Goal: Transaction & Acquisition: Purchase product/service

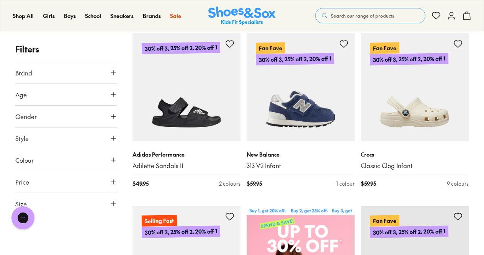
scroll to position [192, 0]
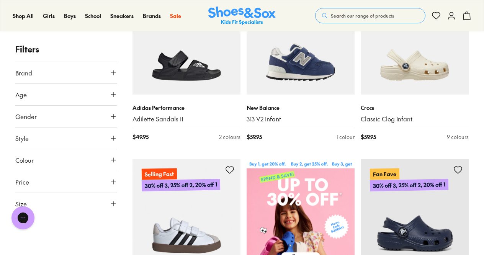
click at [113, 203] on icon at bounding box center [114, 204] width 8 height 8
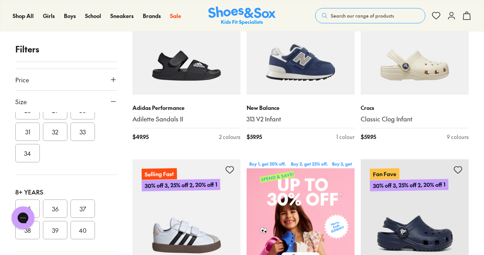
scroll to position [268, 0]
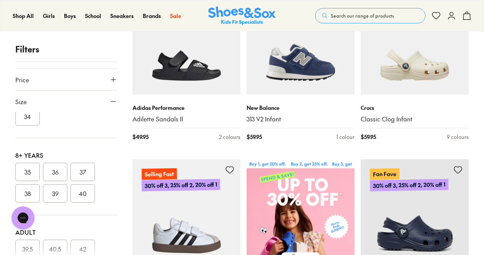
click at [81, 164] on button "37" at bounding box center [83, 172] width 25 height 18
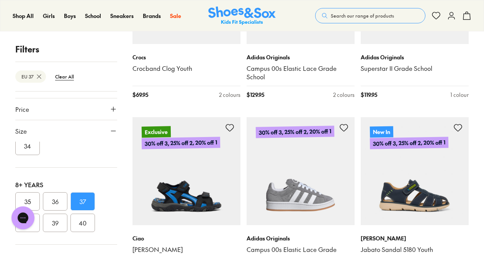
scroll to position [1464, 0]
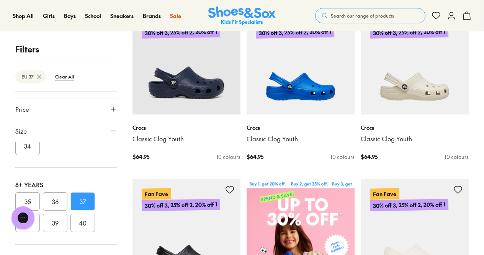
scroll to position [153, 0]
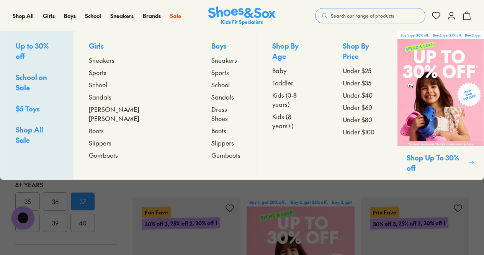
click at [272, 112] on span "Kids (8 years+)" at bounding box center [291, 121] width 39 height 18
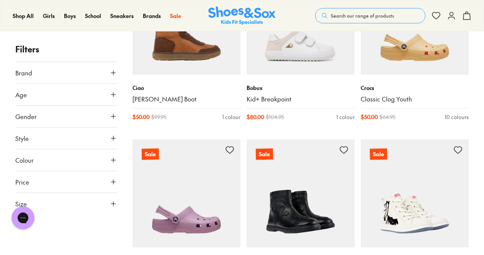
scroll to position [1571, 0]
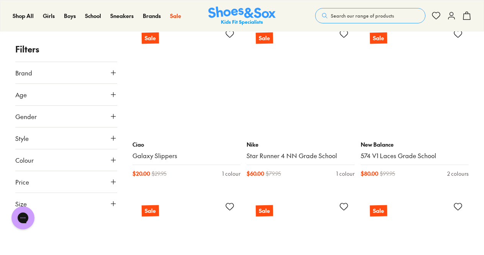
scroll to position [2567, 0]
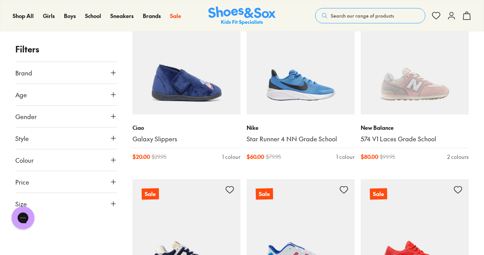
click at [115, 115] on icon at bounding box center [114, 117] width 8 height 8
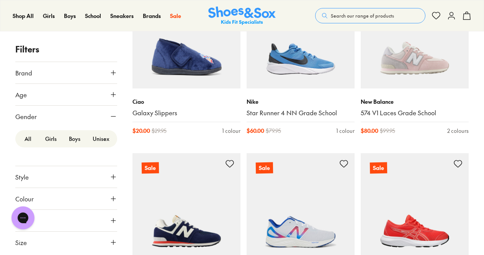
scroll to position [2605, 0]
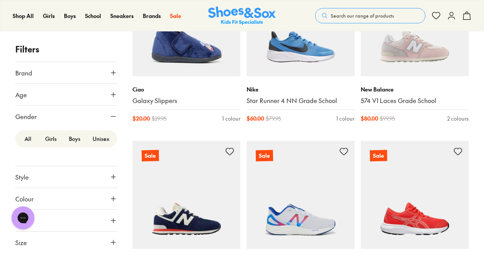
click at [73, 137] on label "Boys" at bounding box center [75, 139] width 24 height 14
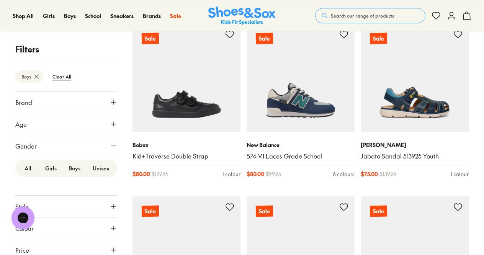
scroll to position [1341, 0]
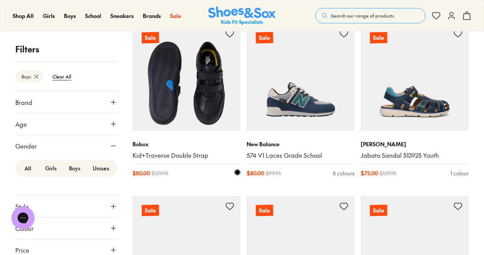
click at [194, 101] on img at bounding box center [187, 77] width 108 height 108
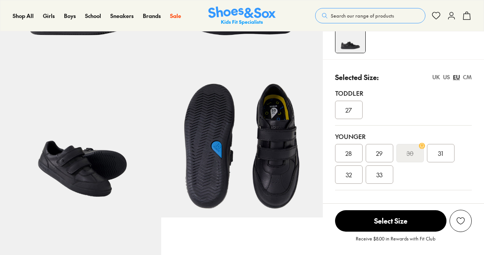
select select "*"
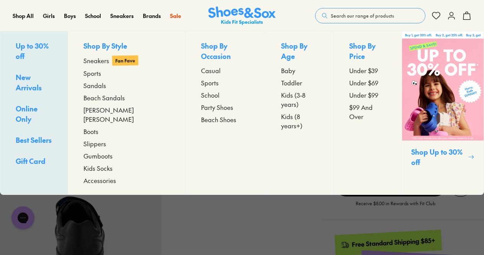
scroll to position [115, 0]
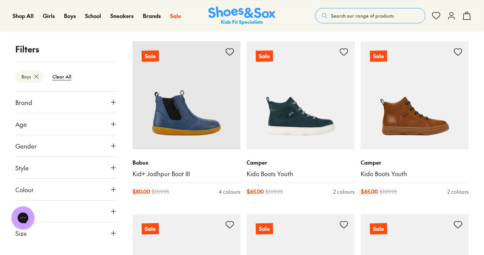
scroll to position [881, 0]
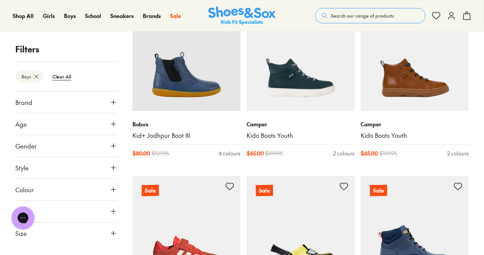
click at [115, 145] on use at bounding box center [113, 146] width 5 height 5
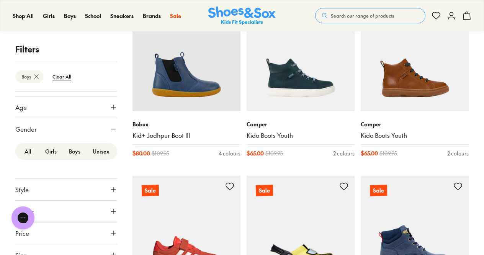
scroll to position [23, 0]
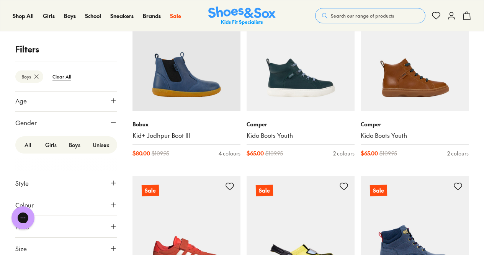
click at [70, 146] on label "Boys" at bounding box center [75, 145] width 24 height 14
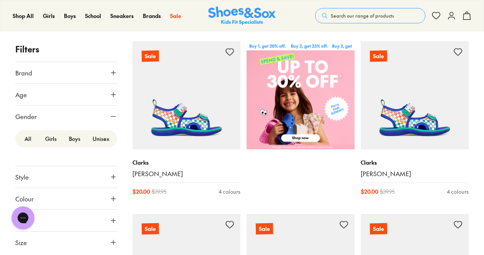
scroll to position [287, 0]
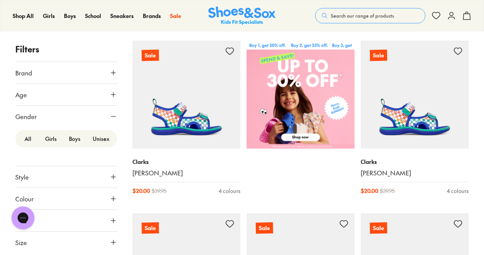
click at [76, 139] on label "Boys" at bounding box center [75, 139] width 24 height 14
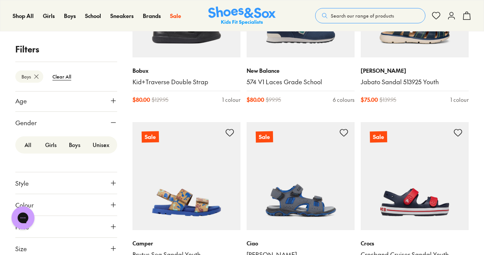
scroll to position [1416, 0]
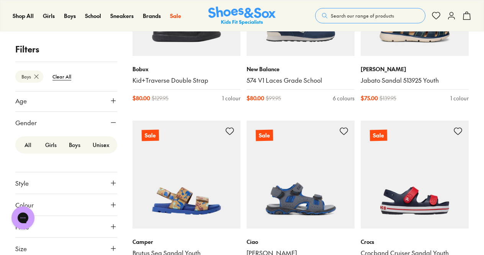
click at [110, 246] on icon at bounding box center [114, 249] width 8 height 8
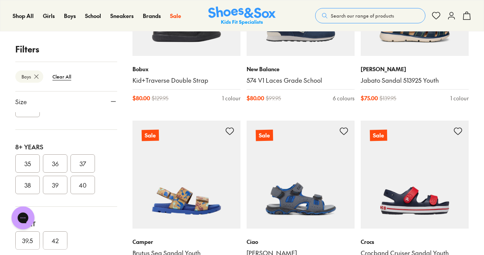
scroll to position [238, 0]
click at [81, 179] on button "37" at bounding box center [83, 181] width 25 height 18
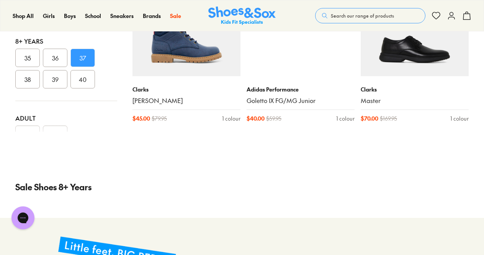
scroll to position [766, 0]
